Goal: Obtain resource: Download file/media

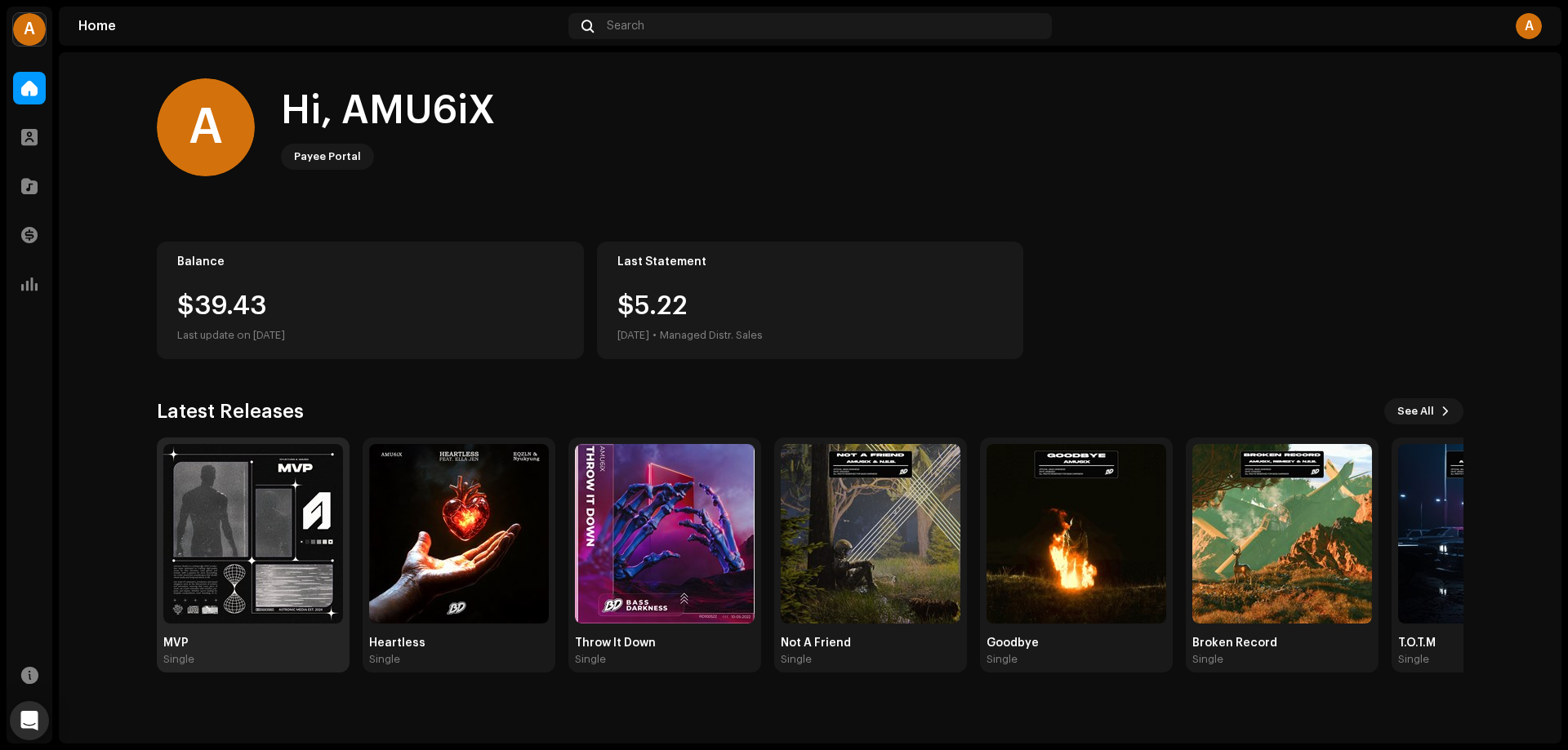
click at [277, 495] on img at bounding box center [253, 534] width 180 height 180
click at [283, 505] on img at bounding box center [253, 534] width 180 height 180
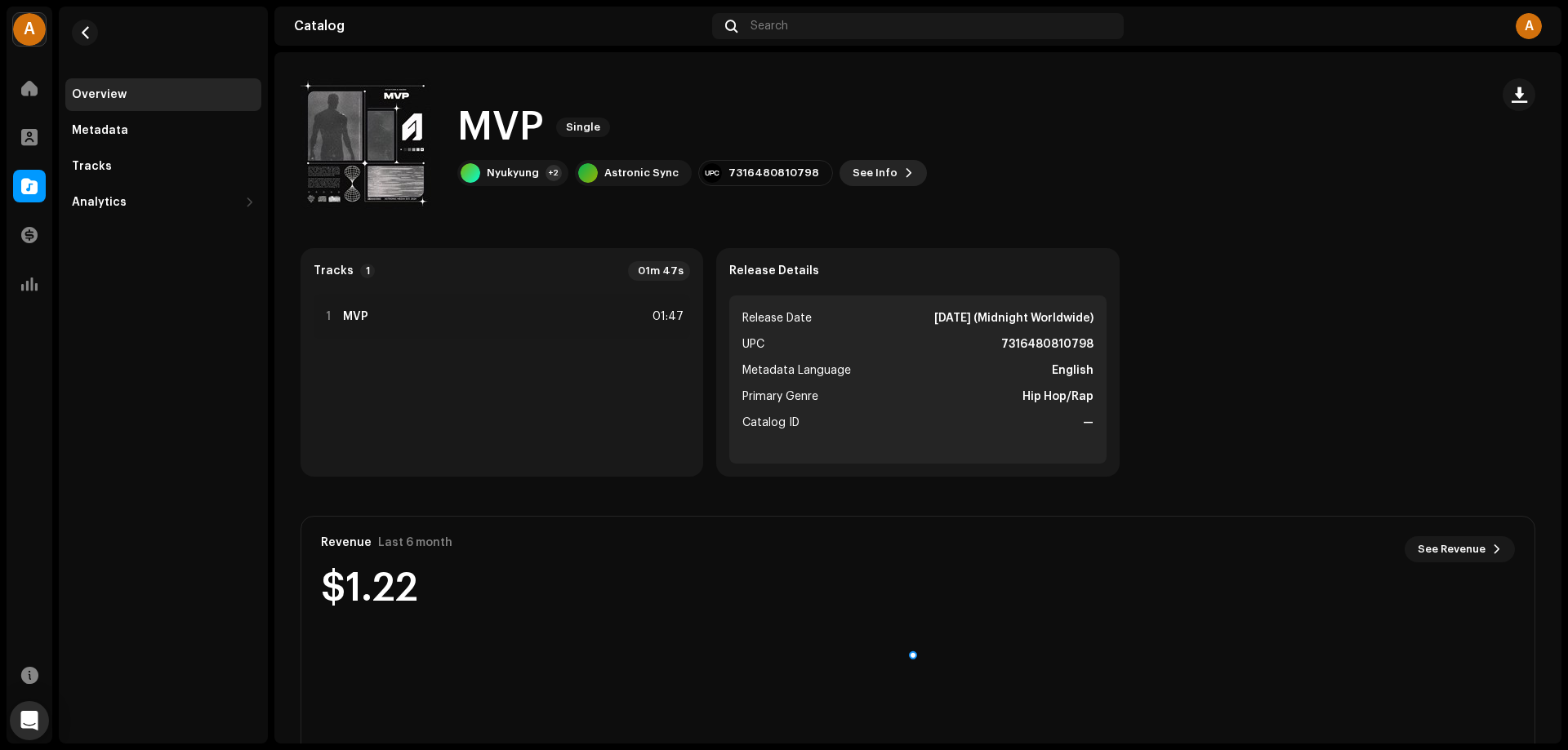
click at [883, 177] on button "See Info" at bounding box center [882, 173] width 87 height 26
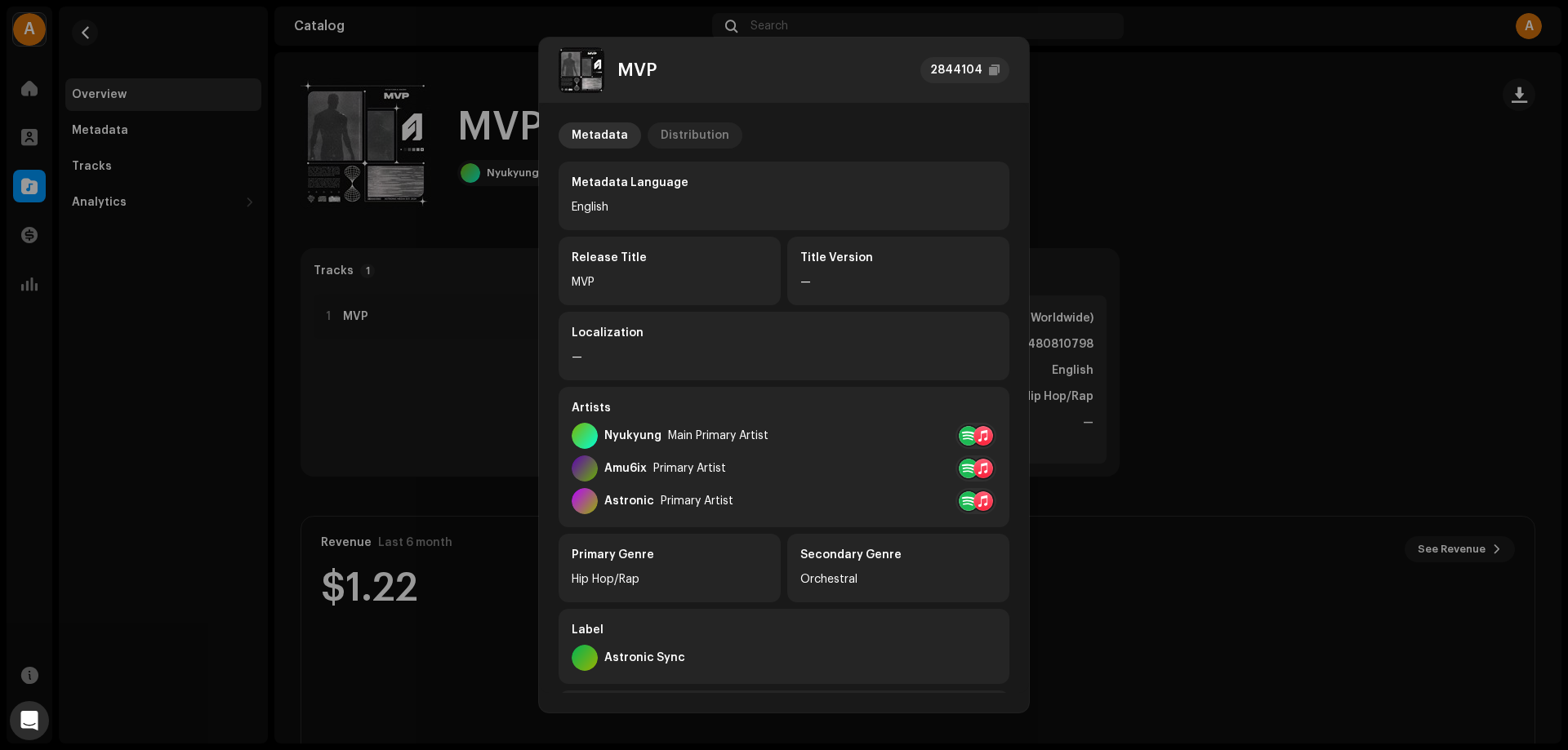
click at [698, 139] on div "Distribution" at bounding box center [695, 135] width 69 height 26
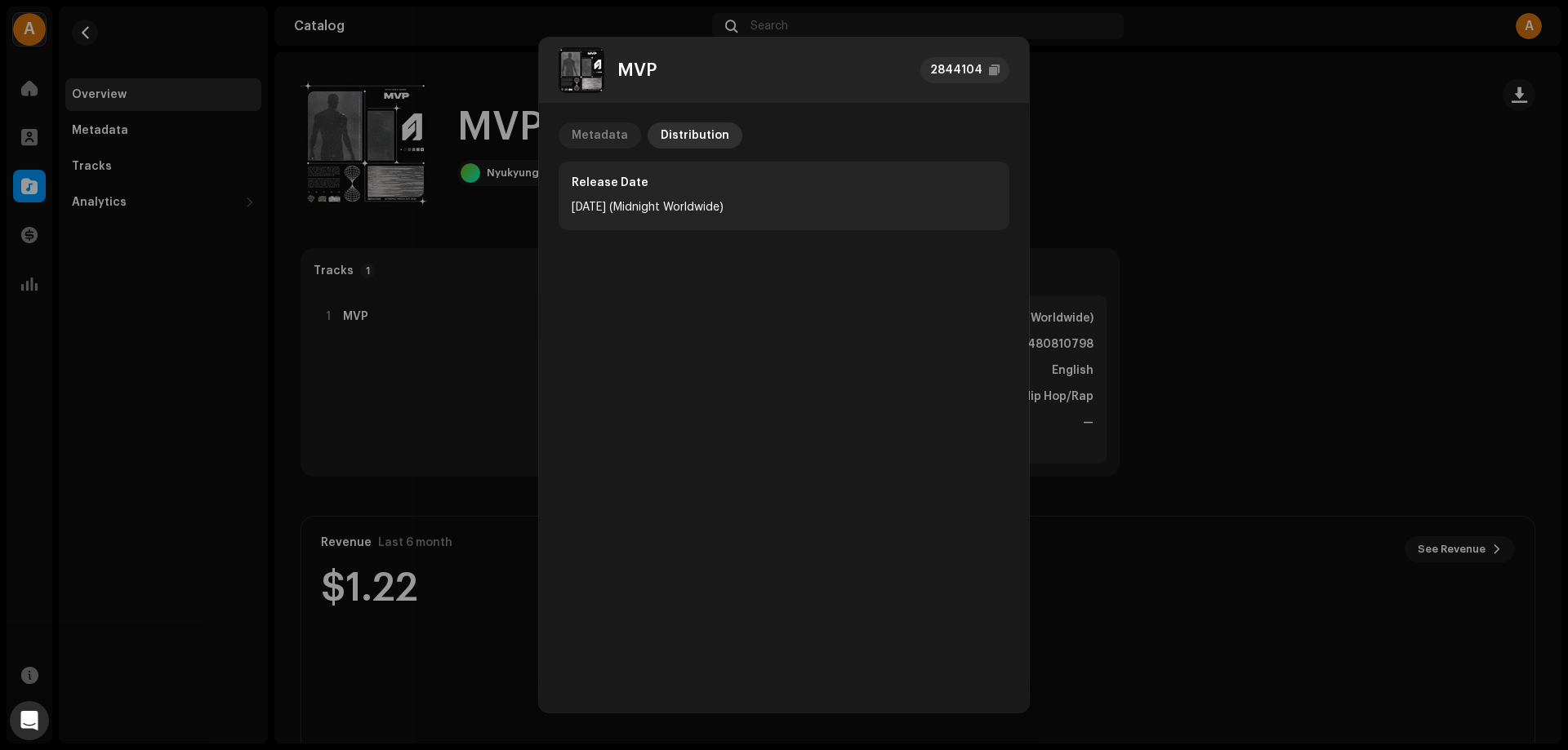
click at [599, 134] on div "Metadata" at bounding box center [600, 135] width 56 height 26
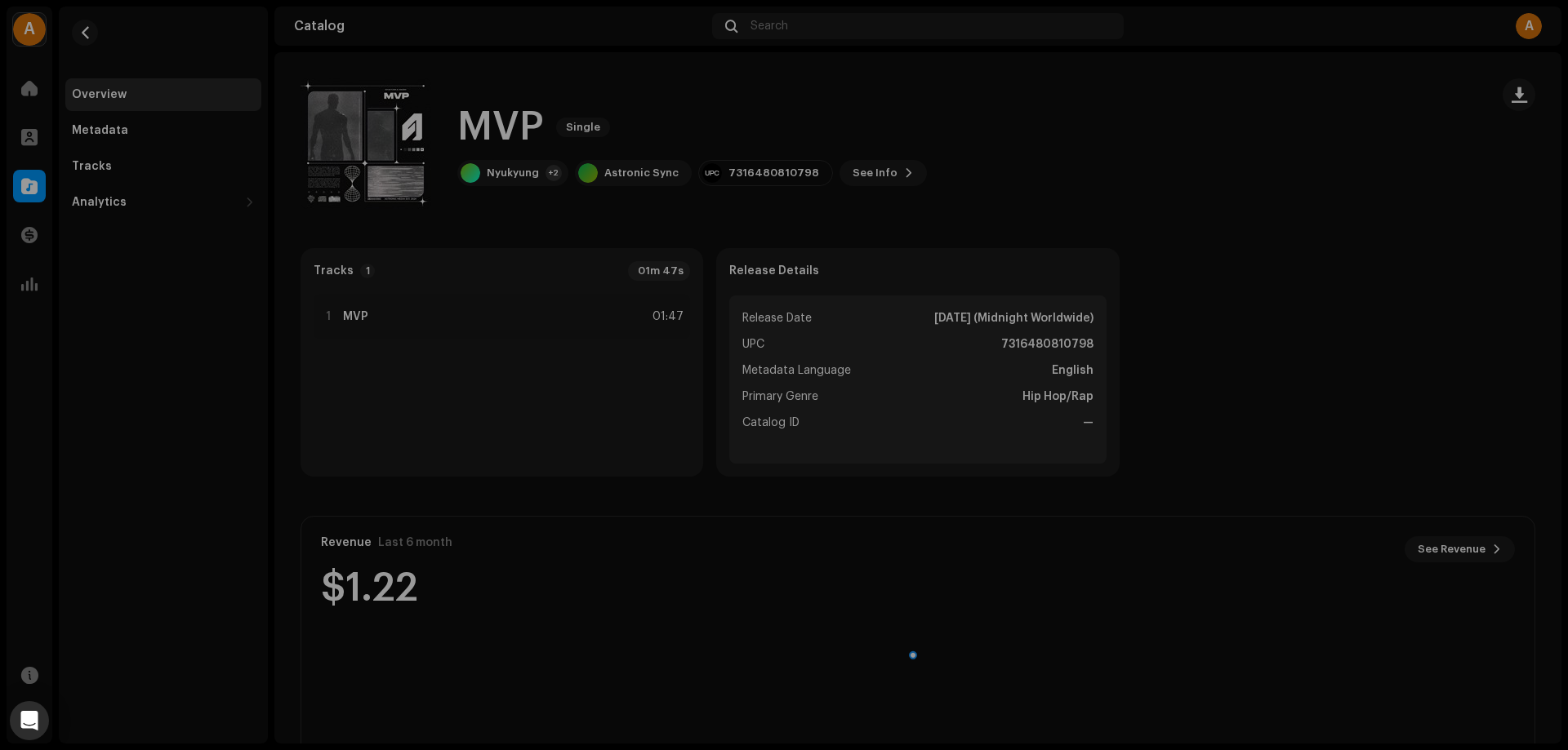
click at [1247, 330] on div "MVP 2844104 Metadata Distribution Metadata Language English Release Title MVP T…" at bounding box center [784, 375] width 1568 height 750
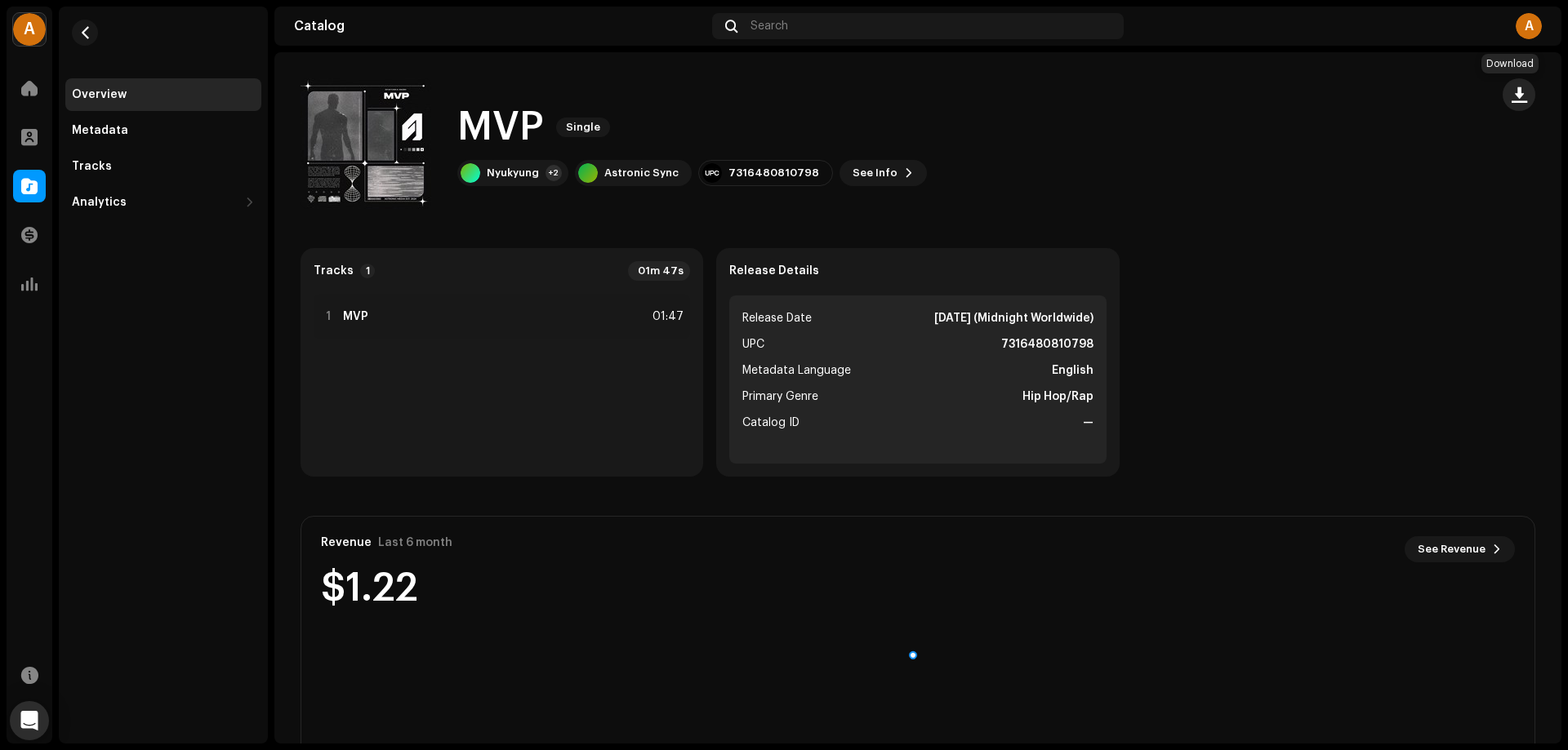
click at [1511, 90] on span "button" at bounding box center [1519, 94] width 16 height 13
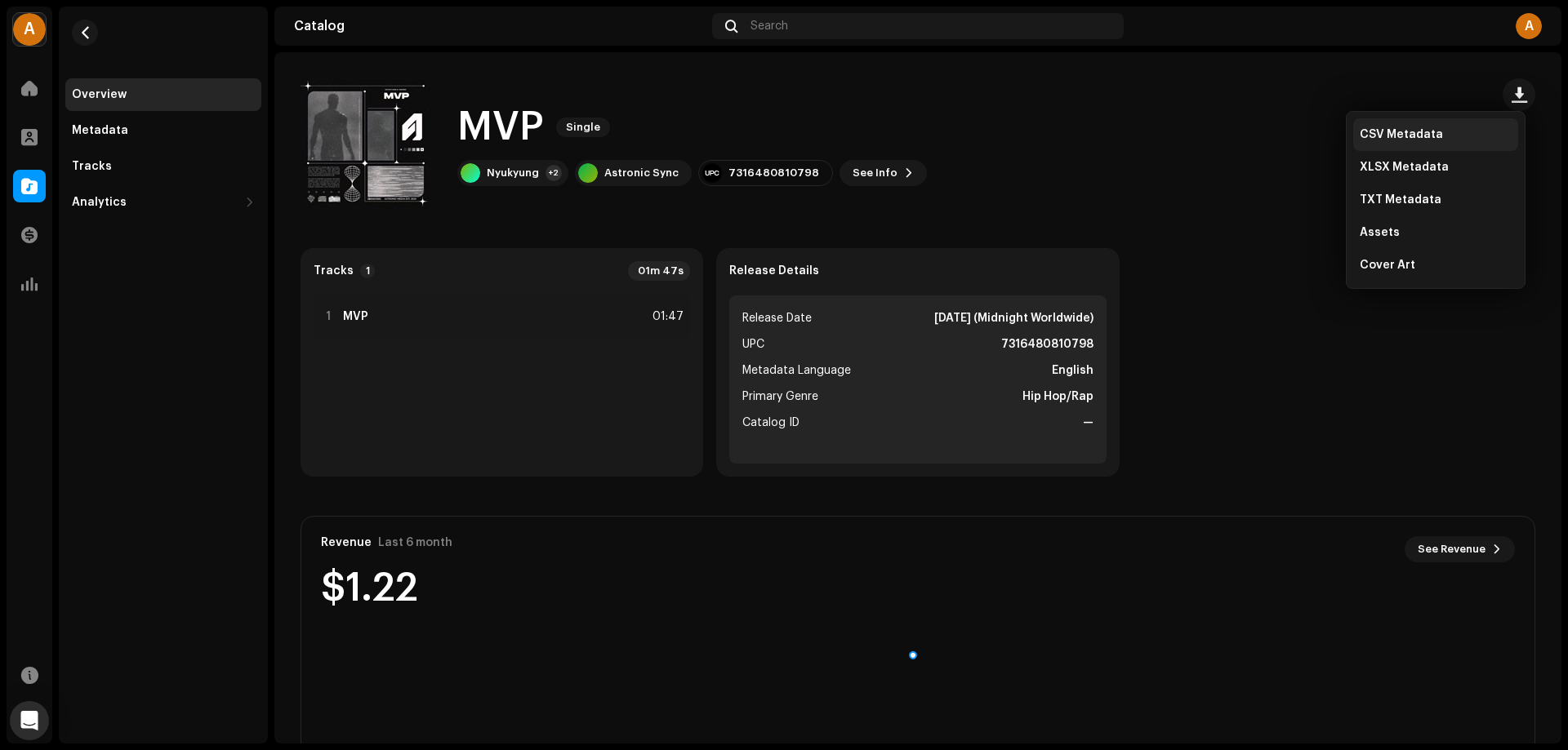
click at [1384, 133] on span "CSV Metadata" at bounding box center [1401, 134] width 84 height 13
